Goal: Information Seeking & Learning: Learn about a topic

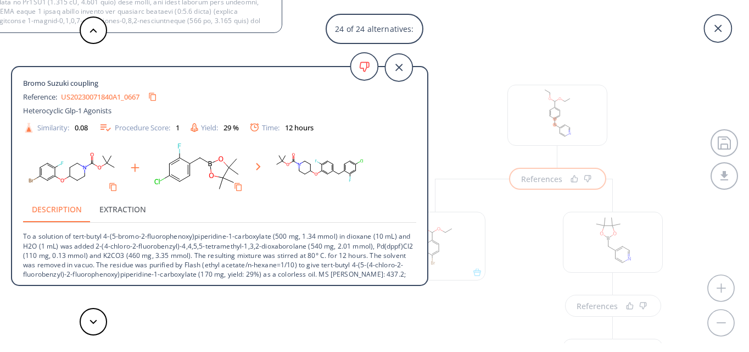
scroll to position [11, 0]
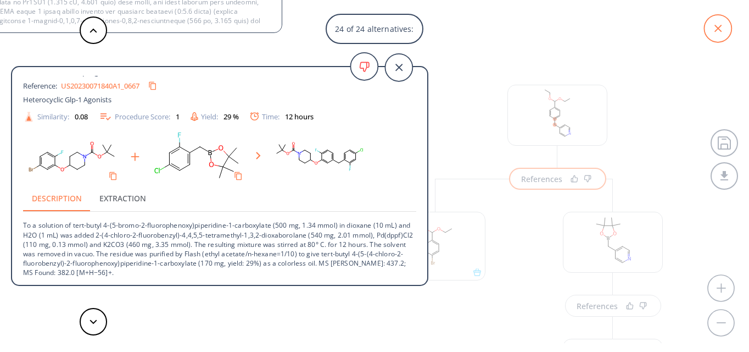
click at [715, 23] on icon at bounding box center [717, 28] width 27 height 27
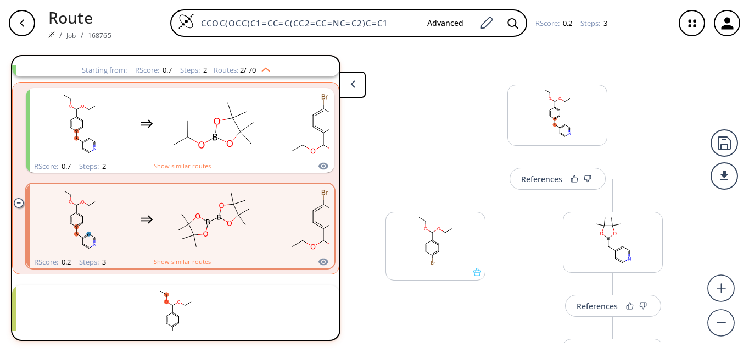
drag, startPoint x: 381, startPoint y: 21, endPoint x: 28, endPoint y: 16, distance: 353.2
click at [28, 16] on div "Route / Job / 168765 CCOC(OCC)C1=CC=C(CC2=CC=NC=C2)C=C1 Advanced RScore : 0.2 S…" at bounding box center [374, 23] width 749 height 46
paste input "N#CC1=CC=C2C(NC(CC3=NC4=CC=C(C#N)C=C4N3)=N2)"
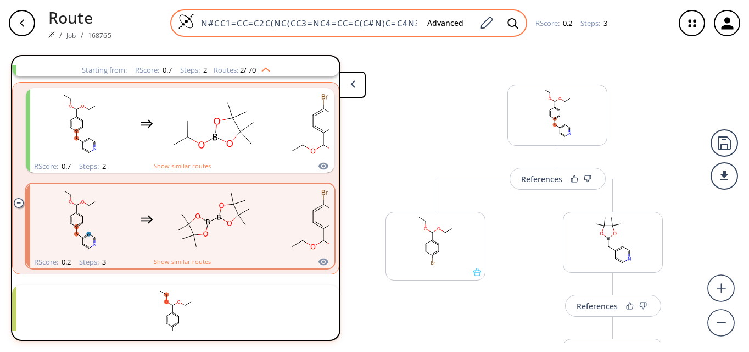
scroll to position [0, 43]
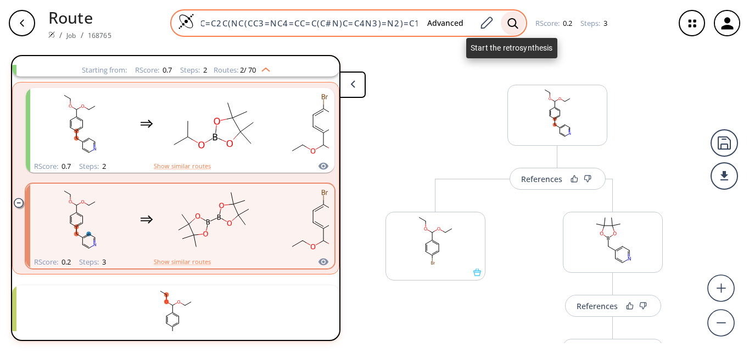
type input "N#CC1=CC=C2C(NC(CC3=NC4=CC=C(C#N)C=C4N3)=N2)=C1"
click at [511, 25] on icon at bounding box center [513, 24] width 11 height 12
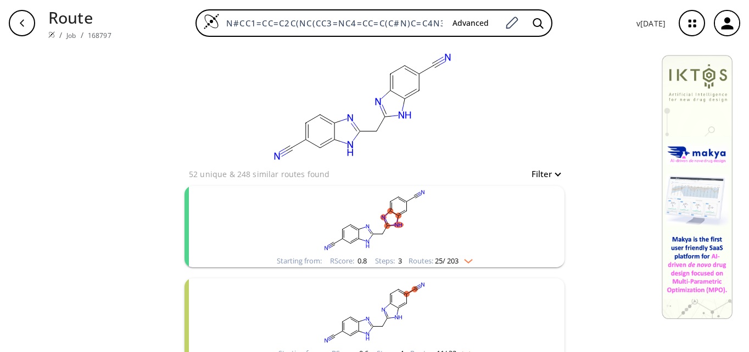
click at [383, 235] on rect "clusters" at bounding box center [375, 220] width 286 height 69
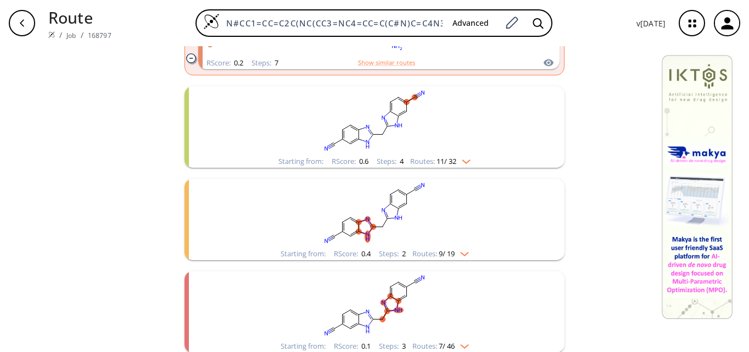
scroll to position [2594, 0]
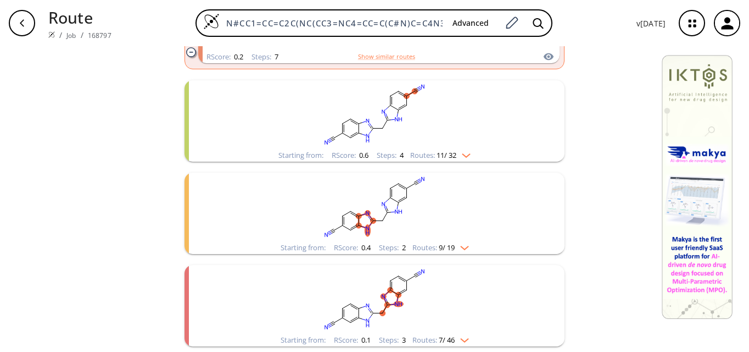
click at [454, 225] on rect "clusters" at bounding box center [375, 206] width 286 height 69
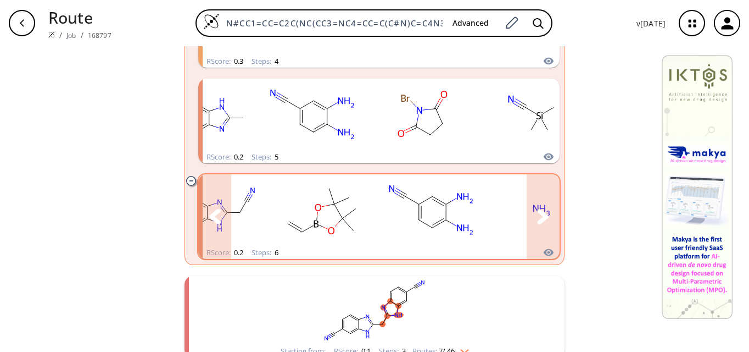
scroll to position [3460, 0]
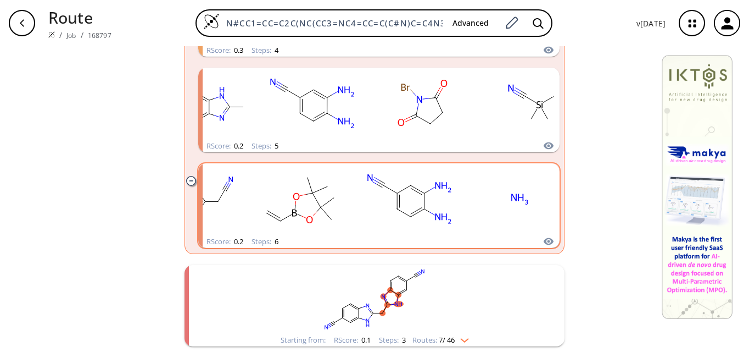
click at [489, 325] on rect "clusters" at bounding box center [375, 299] width 286 height 69
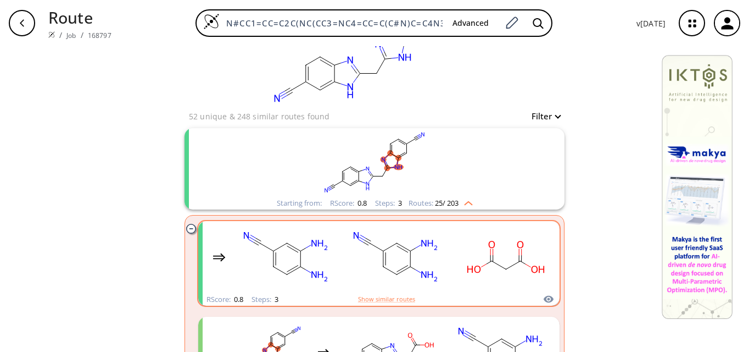
scroll to position [110, 0]
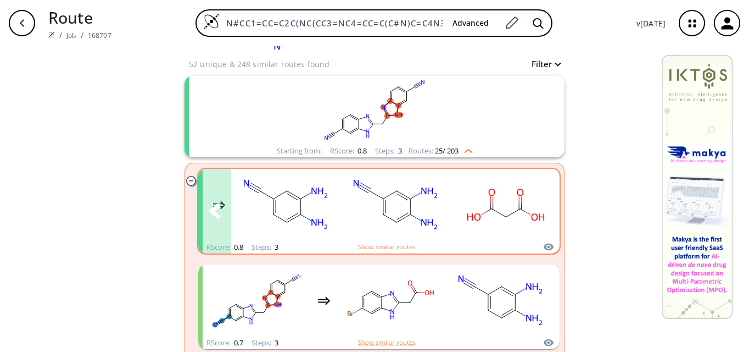
click at [474, 219] on ellipse "clusters" at bounding box center [474, 216] width 19 height 10
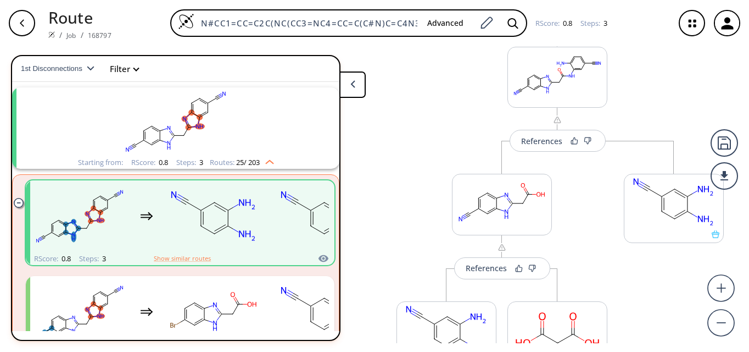
scroll to position [170, 0]
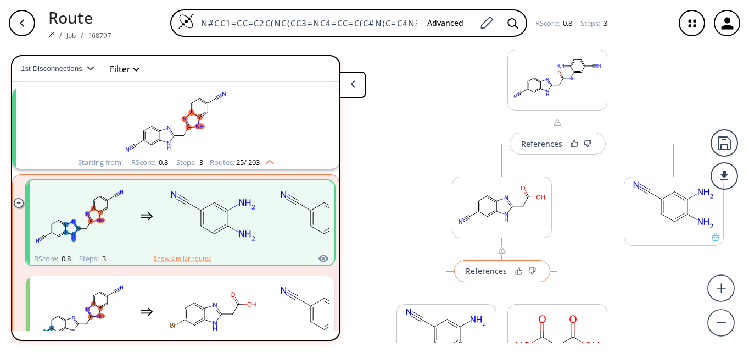
click at [478, 271] on div "References" at bounding box center [486, 270] width 41 height 7
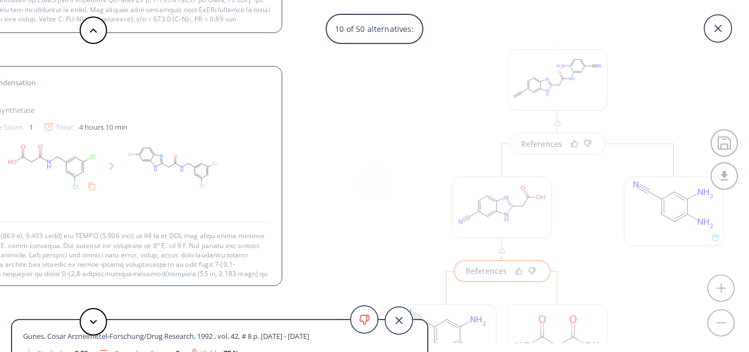
scroll to position [55, 0]
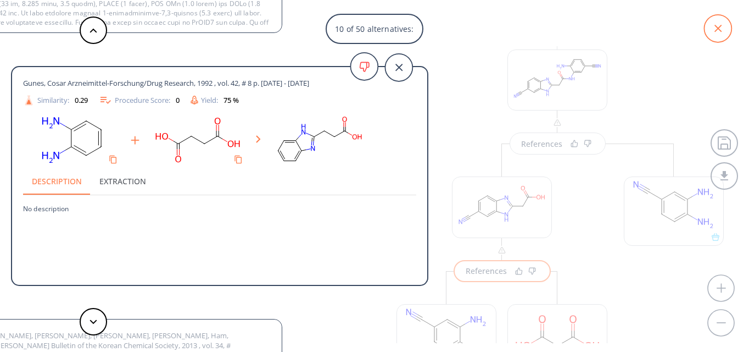
click at [722, 27] on icon at bounding box center [717, 28] width 27 height 27
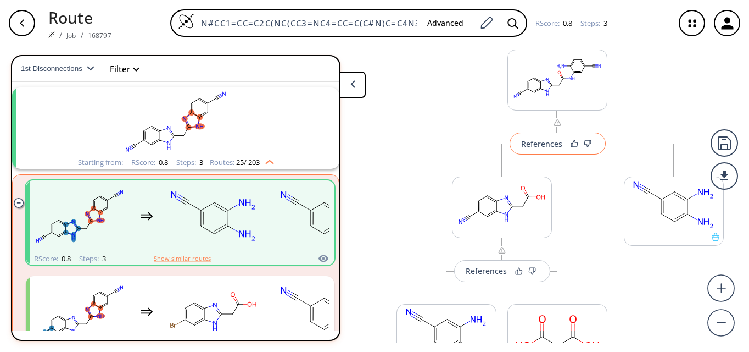
click at [543, 140] on div "References" at bounding box center [541, 143] width 41 height 7
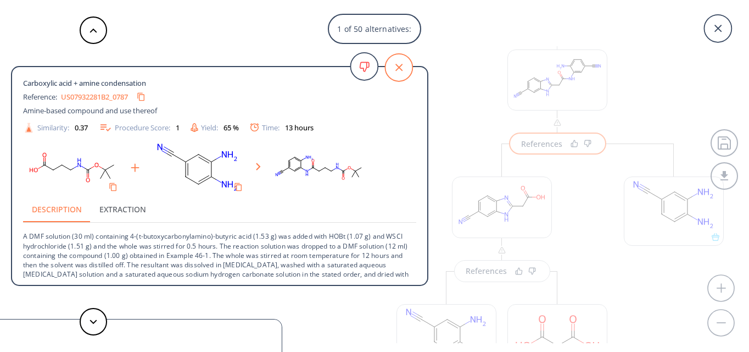
click at [407, 69] on icon at bounding box center [398, 67] width 27 height 27
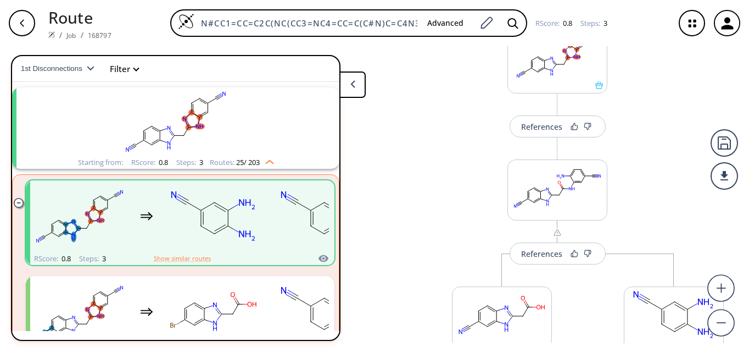
scroll to position [5, 0]
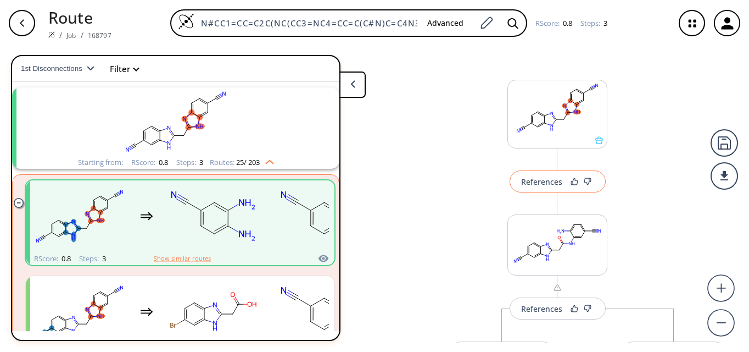
click at [538, 191] on button "References" at bounding box center [558, 181] width 96 height 22
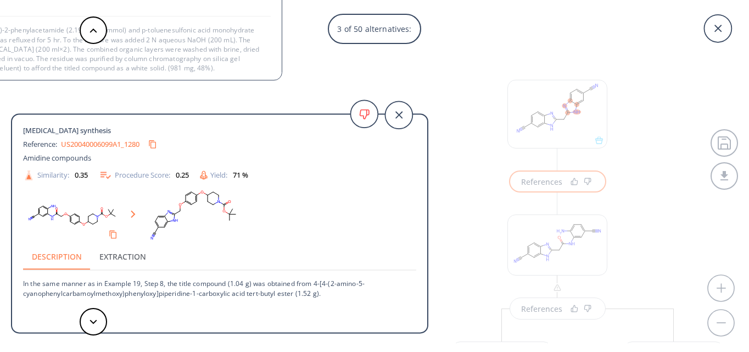
scroll to position [2, 0]
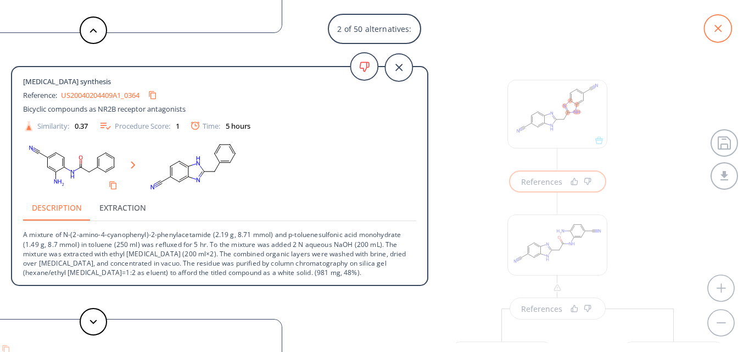
click at [723, 24] on icon at bounding box center [717, 28] width 27 height 27
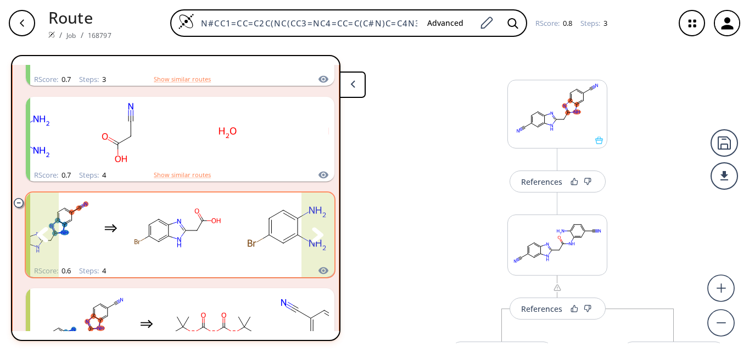
scroll to position [355, 0]
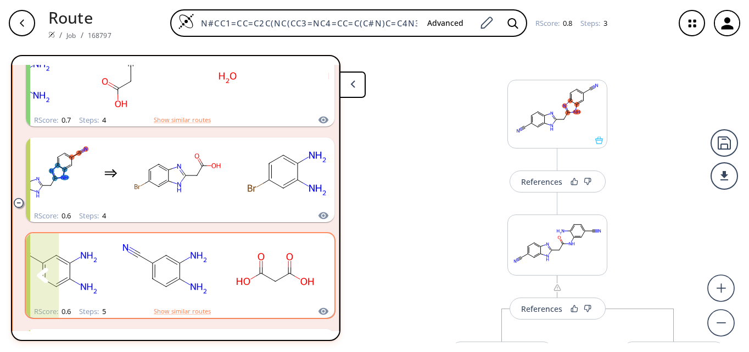
click at [312, 273] on icon "clusters" at bounding box center [318, 274] width 12 height 15
click at [286, 275] on icon "clusters" at bounding box center [282, 276] width 14 height 8
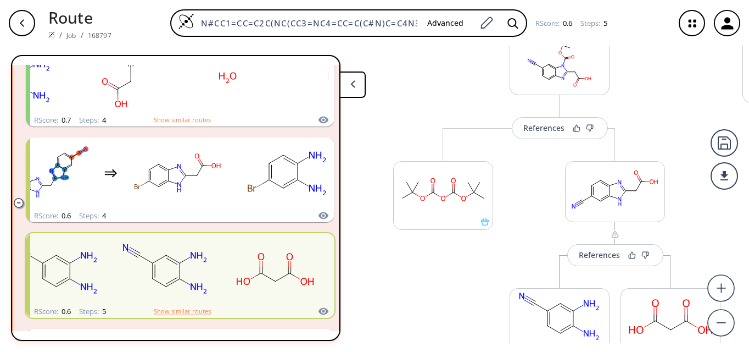
scroll to position [494, 0]
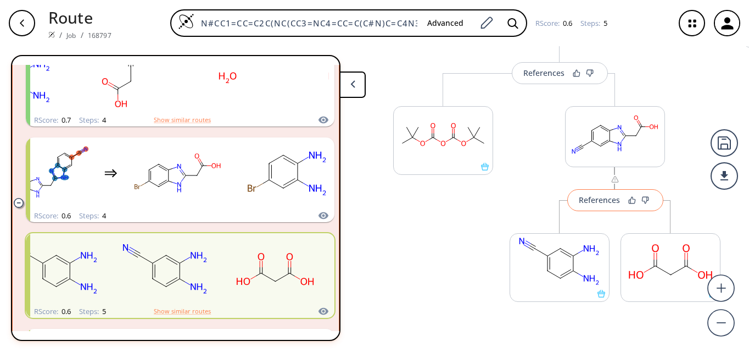
click at [599, 209] on button "References" at bounding box center [615, 200] width 96 height 22
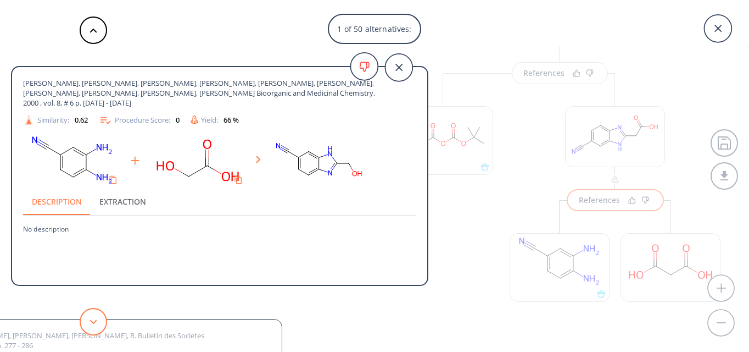
click at [89, 326] on button at bounding box center [93, 321] width 27 height 27
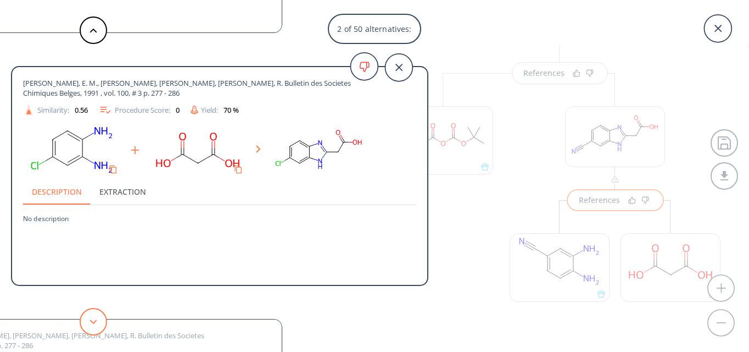
click at [89, 326] on button at bounding box center [93, 321] width 27 height 27
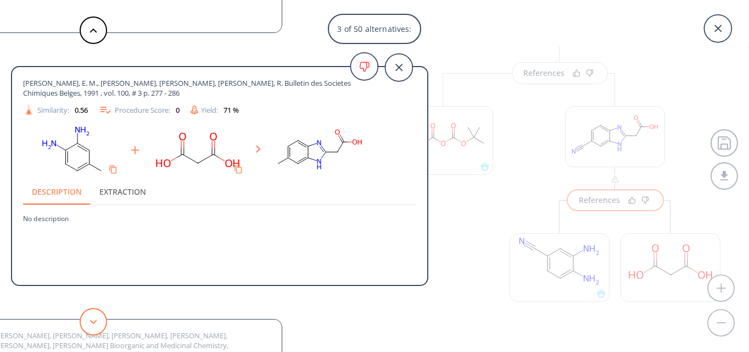
click at [89, 326] on button at bounding box center [93, 321] width 27 height 27
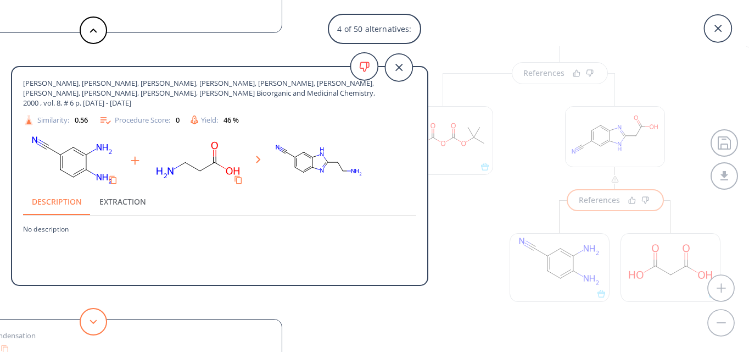
click at [89, 326] on button at bounding box center [93, 321] width 27 height 27
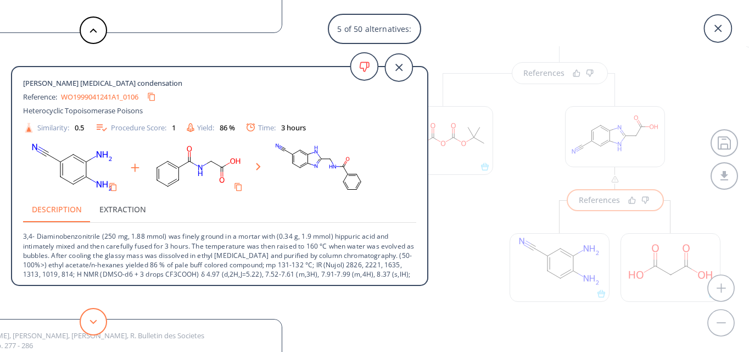
click at [99, 313] on button at bounding box center [93, 321] width 27 height 27
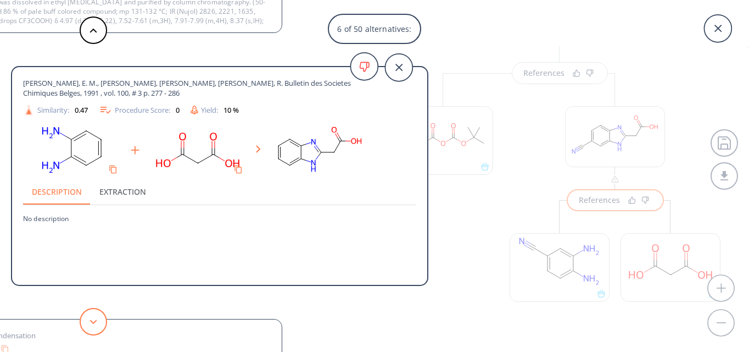
click at [99, 310] on button at bounding box center [93, 321] width 27 height 27
